Goal: Task Accomplishment & Management: Manage account settings

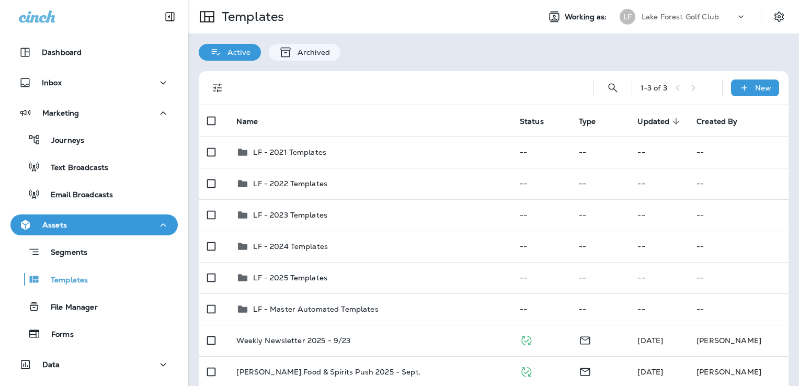
click at [667, 15] on p "Lake Forest Golf Club" at bounding box center [679, 17] width 77 height 8
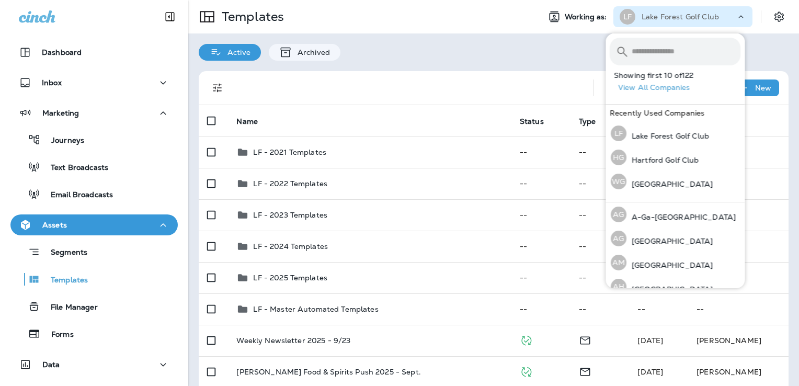
click at [651, 52] on input "text" at bounding box center [685, 52] width 109 height 28
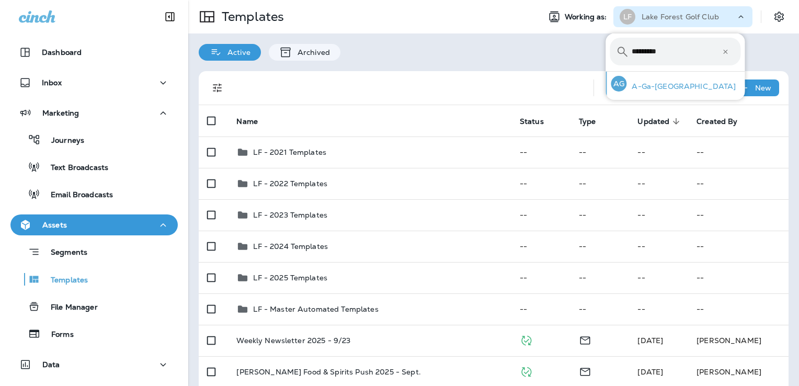
type input "*********"
click at [648, 95] on div "AG A-Ga-[GEOGRAPHIC_DATA]" at bounding box center [672, 84] width 133 height 24
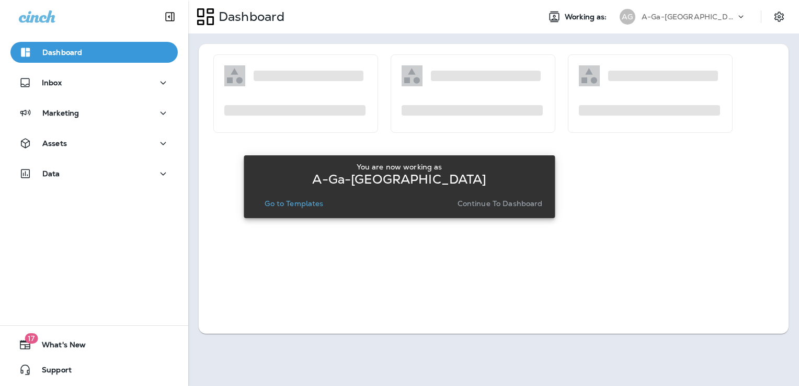
click at [309, 205] on p "Go to Templates" at bounding box center [294, 203] width 59 height 8
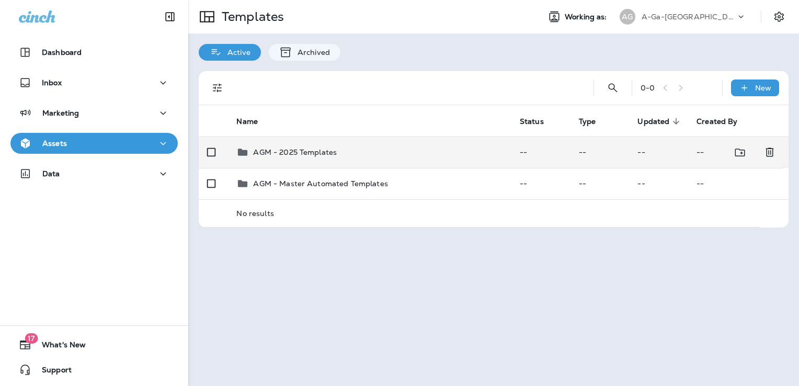
click at [330, 153] on p "AGM - 2025 Templates" at bounding box center [295, 152] width 84 height 8
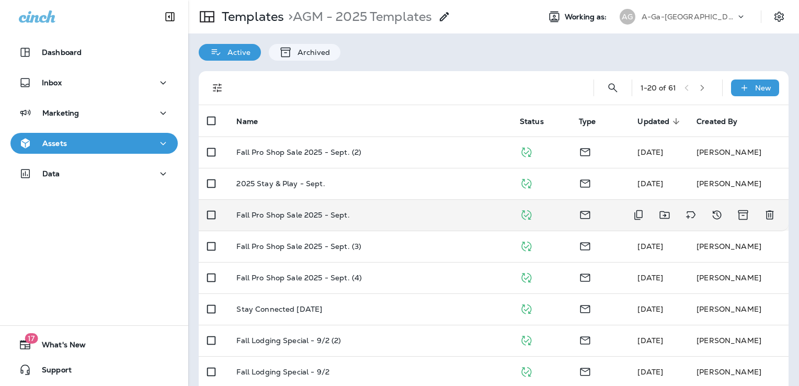
click at [408, 219] on div "Fall Pro Shop Sale 2025 - Sept." at bounding box center [369, 215] width 266 height 8
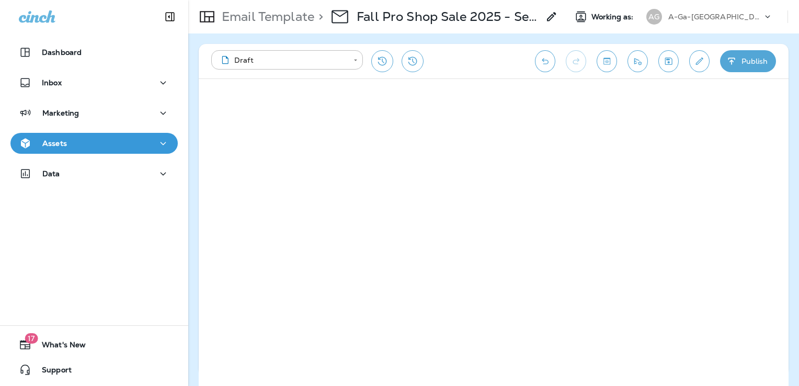
click at [83, 146] on div "Assets" at bounding box center [94, 143] width 151 height 13
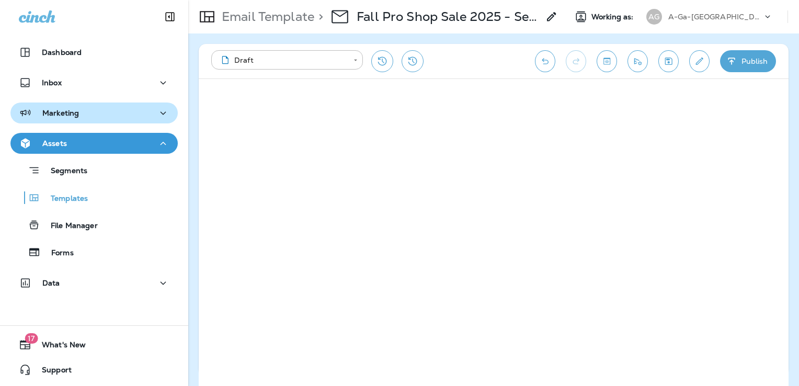
click at [91, 122] on button "Marketing" at bounding box center [93, 112] width 167 height 21
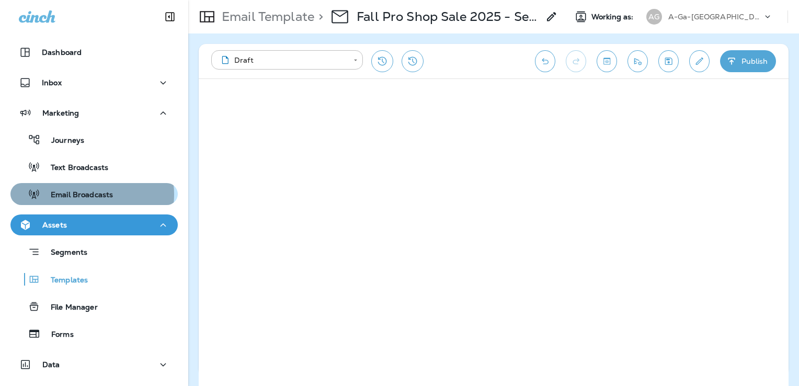
click at [89, 194] on p "Email Broadcasts" at bounding box center [76, 195] width 73 height 10
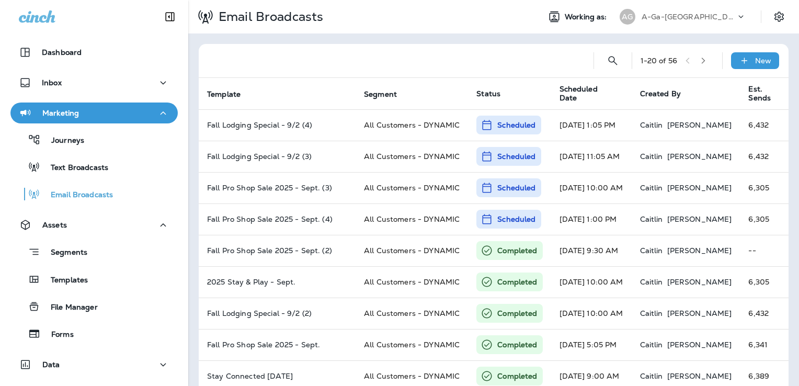
click at [679, 17] on p "A-Ga-[GEOGRAPHIC_DATA]" at bounding box center [688, 17] width 94 height 8
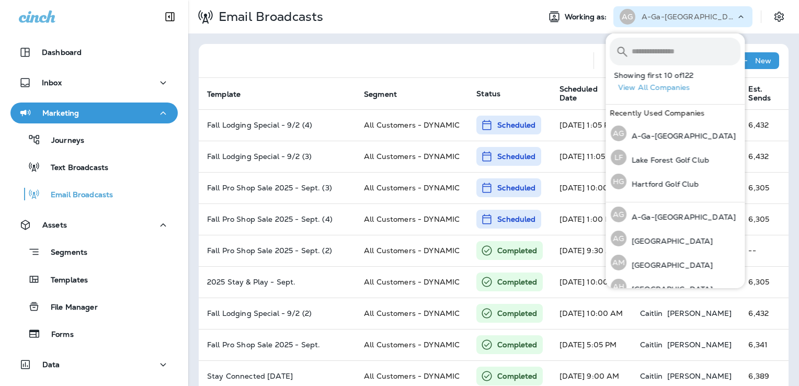
click at [649, 49] on input "text" at bounding box center [685, 52] width 109 height 28
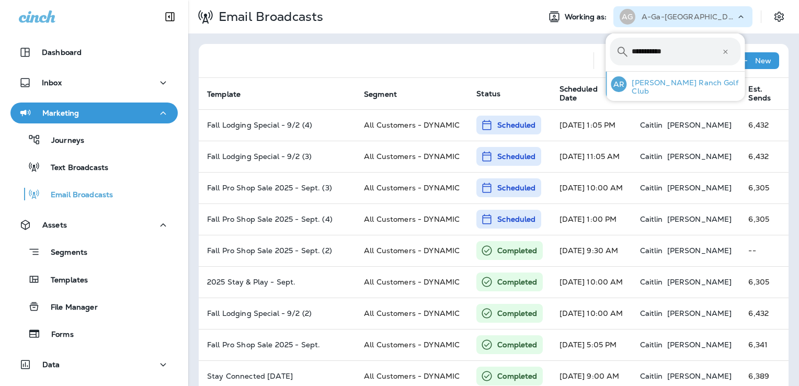
type input "**********"
click at [696, 86] on p "[PERSON_NAME] Ranch Golf Club" at bounding box center [683, 86] width 114 height 17
